Goal: Task Accomplishment & Management: Use online tool/utility

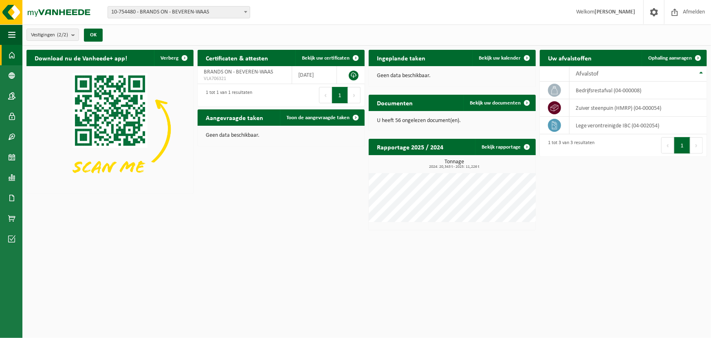
click at [152, 14] on span "10-754480 - BRANDS ON - BEVEREN-WAAS" at bounding box center [179, 12] width 142 height 11
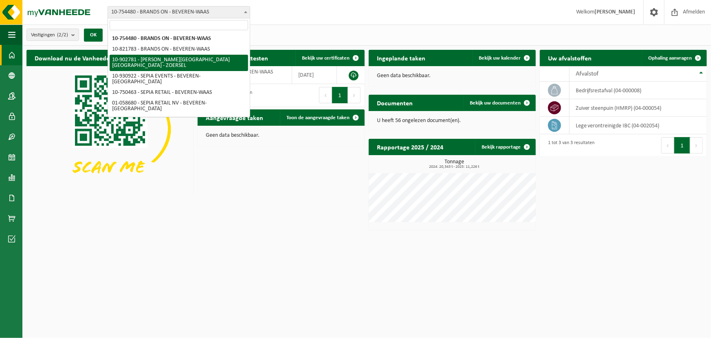
select select "120983"
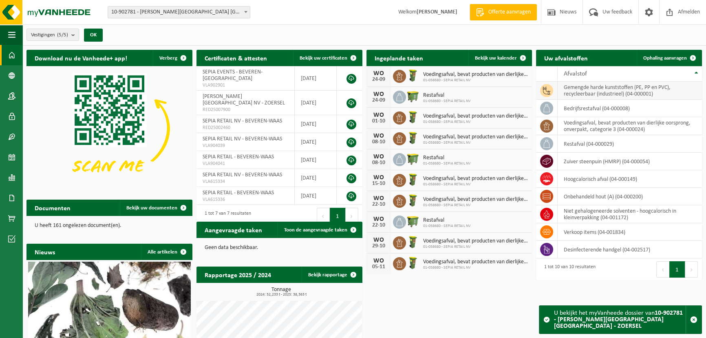
click at [571, 95] on td "gemengde harde kunststoffen (PE, PP en PVC), recycleerbaar (industrieel) (04-00…" at bounding box center [630, 91] width 144 height 18
click at [674, 56] on span "Ophaling aanvragen" at bounding box center [665, 57] width 44 height 5
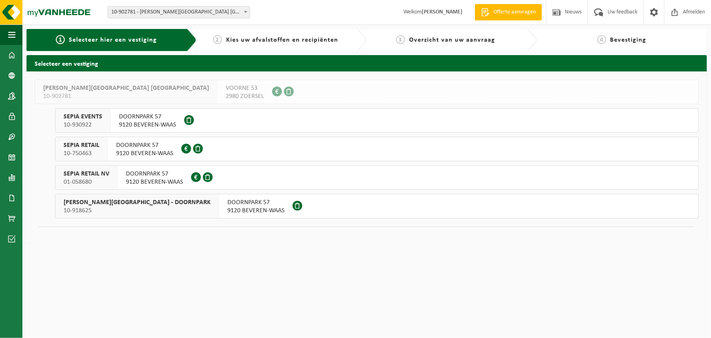
click at [258, 35] on div "2 Kies uw afvalstoffen en recipiënten" at bounding box center [276, 40] width 150 height 10
click at [97, 41] on span "Selecteer hier een vestiging" at bounding box center [113, 40] width 88 height 7
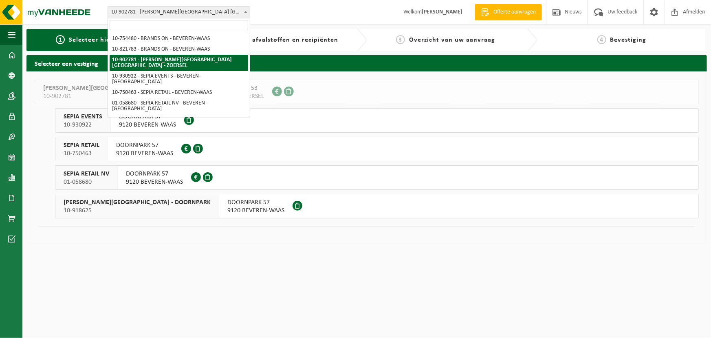
click at [155, 10] on span "10-902781 - [PERSON_NAME][GEOGRAPHIC_DATA] [GEOGRAPHIC_DATA] - ZOERSEL" at bounding box center [179, 12] width 142 height 11
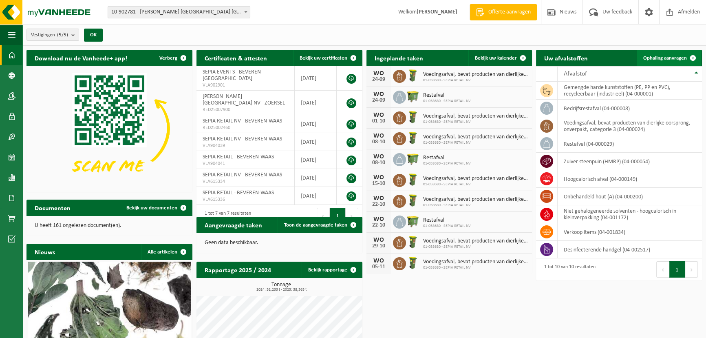
click at [654, 56] on span "Ophaling aanvragen" at bounding box center [665, 57] width 44 height 5
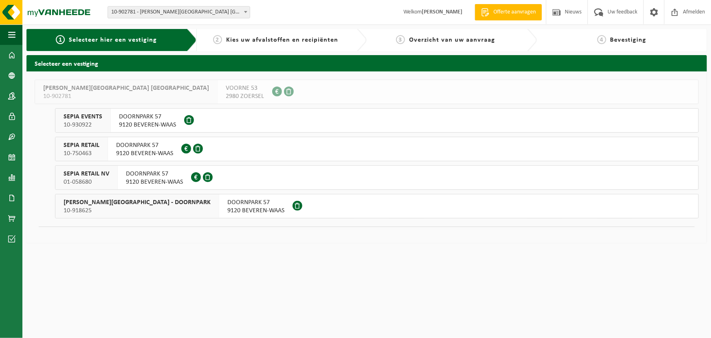
click at [156, 180] on span "9120 BEVEREN-WAAS" at bounding box center [154, 182] width 57 height 8
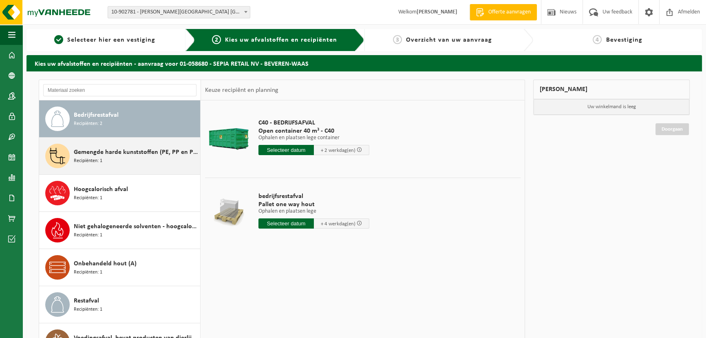
click at [116, 139] on div "Gemengde harde kunststoffen (PE, PP en PVC), recycleerbaar (industrieel) Recipi…" at bounding box center [119, 155] width 161 height 37
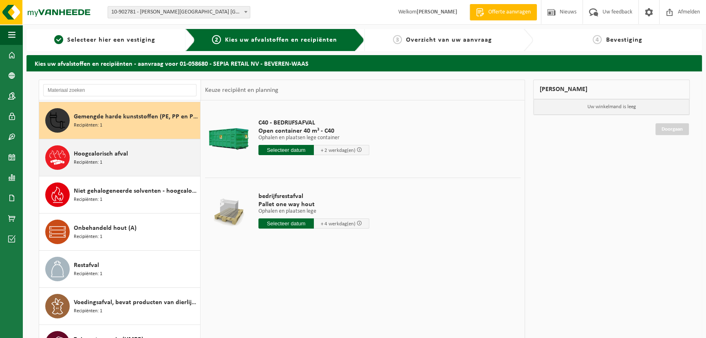
scroll to position [37, 0]
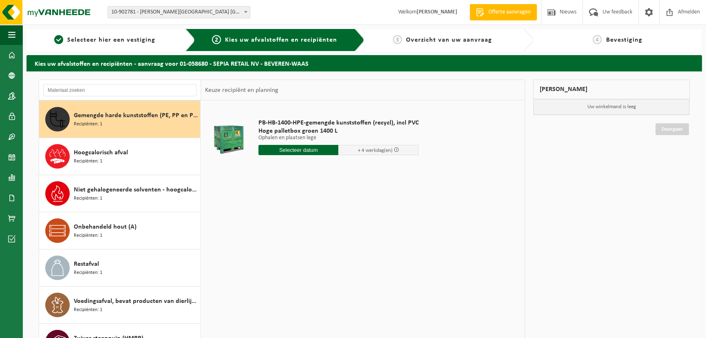
click at [303, 151] on input "text" at bounding box center [298, 150] width 80 height 10
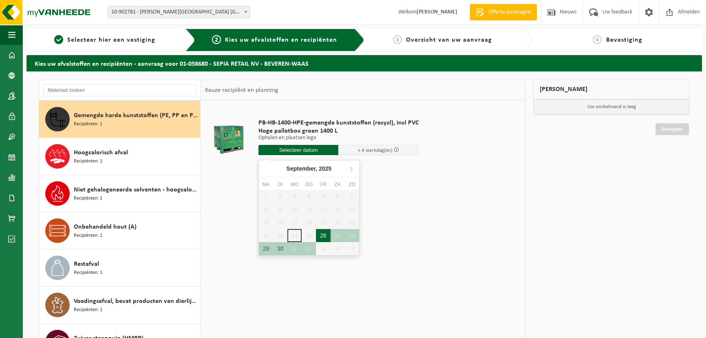
click at [322, 235] on div "26" at bounding box center [323, 235] width 14 height 13
type input "Van 2025-09-26"
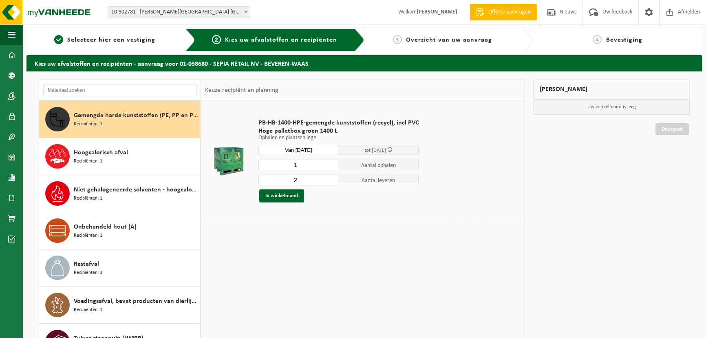
type input "1"
click at [332, 166] on input "1" at bounding box center [298, 164] width 80 height 11
type input "1"
click at [331, 182] on input "1" at bounding box center [298, 179] width 80 height 11
click at [284, 198] on button "In winkelmand" at bounding box center [281, 195] width 45 height 13
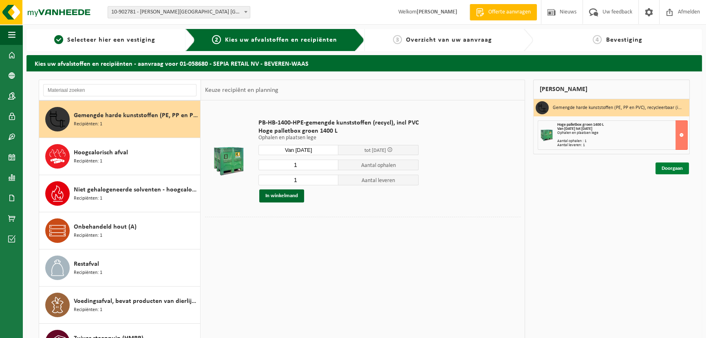
click at [663, 166] on link "Doorgaan" at bounding box center [672, 168] width 33 height 12
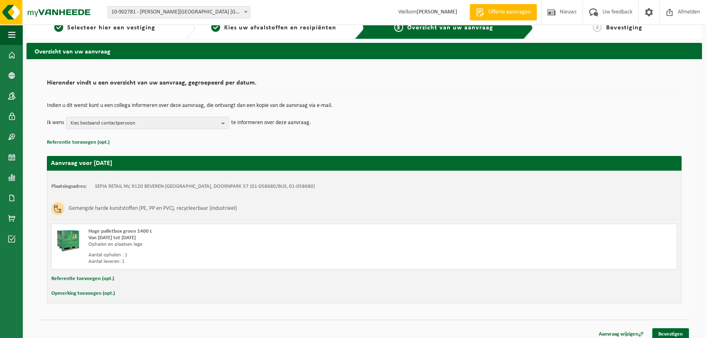
scroll to position [18, 0]
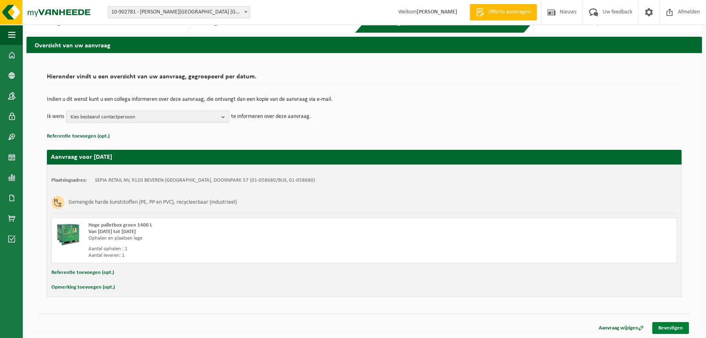
click at [679, 329] on link "Bevestigen" at bounding box center [670, 328] width 37 height 12
